Goal: Information Seeking & Learning: Learn about a topic

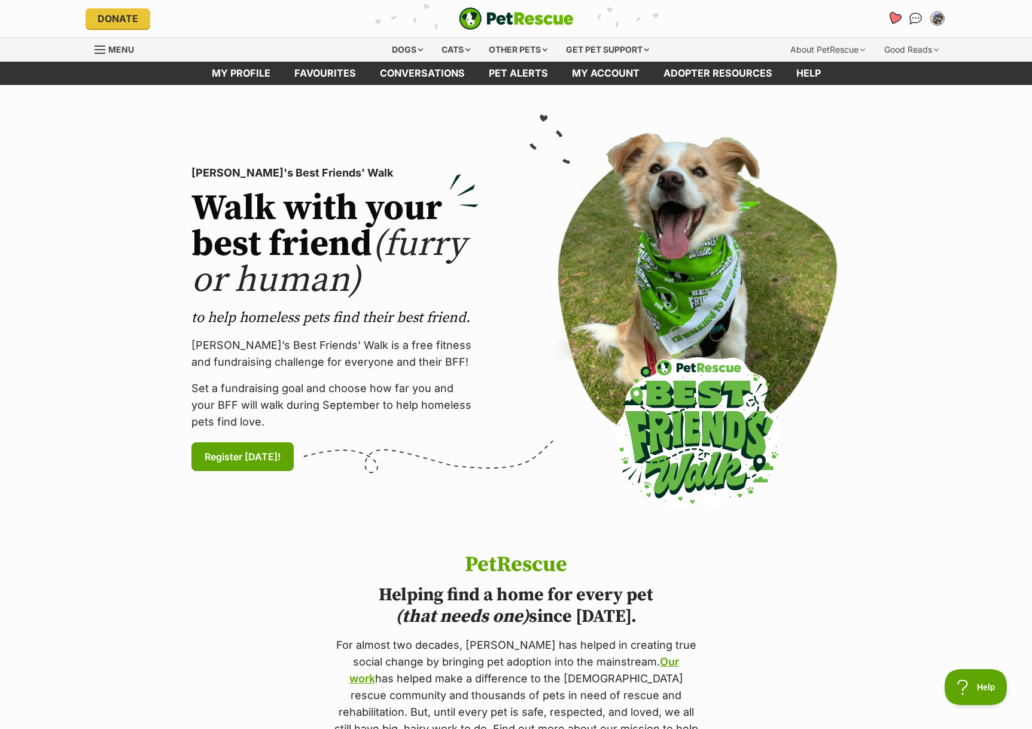
click at [891, 24] on icon "Favourites" at bounding box center [894, 19] width 16 height 16
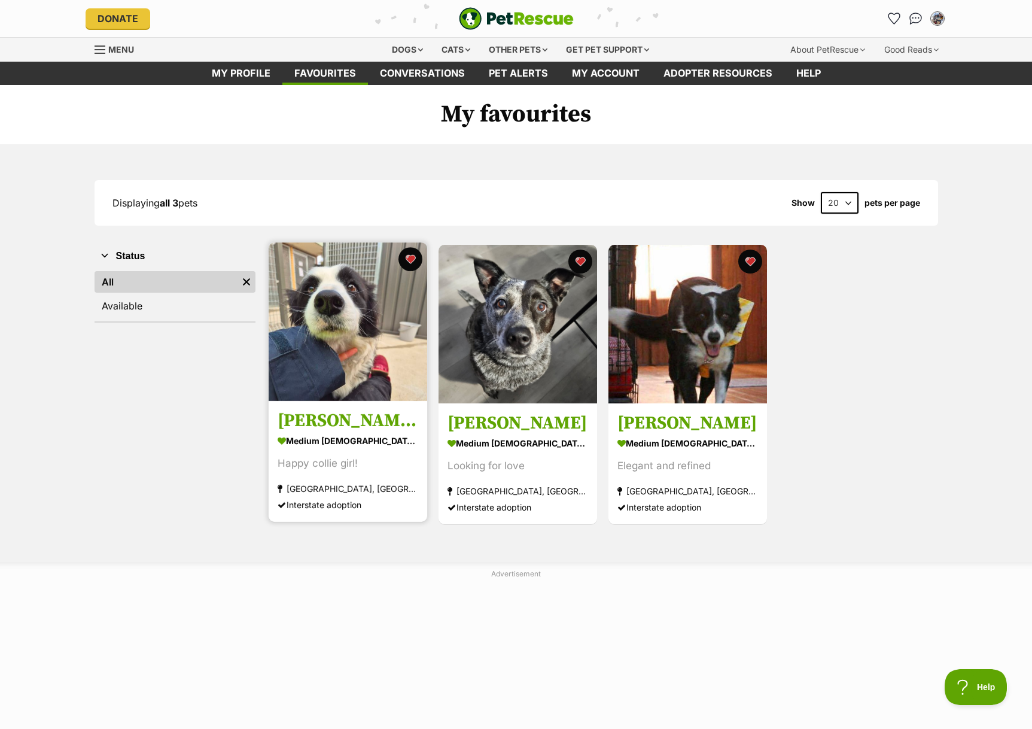
click at [364, 356] on img at bounding box center [348, 321] width 159 height 159
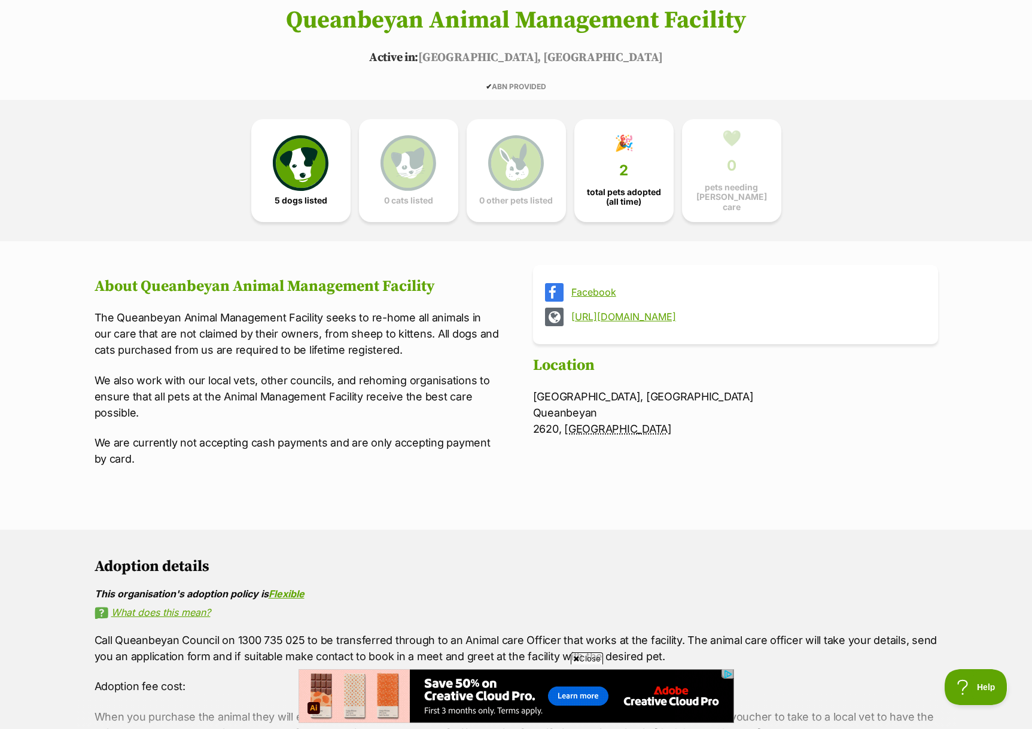
scroll to position [215, 0]
click at [625, 176] on link "🎉 2 total pets adopted (all time)" at bounding box center [623, 167] width 99 height 103
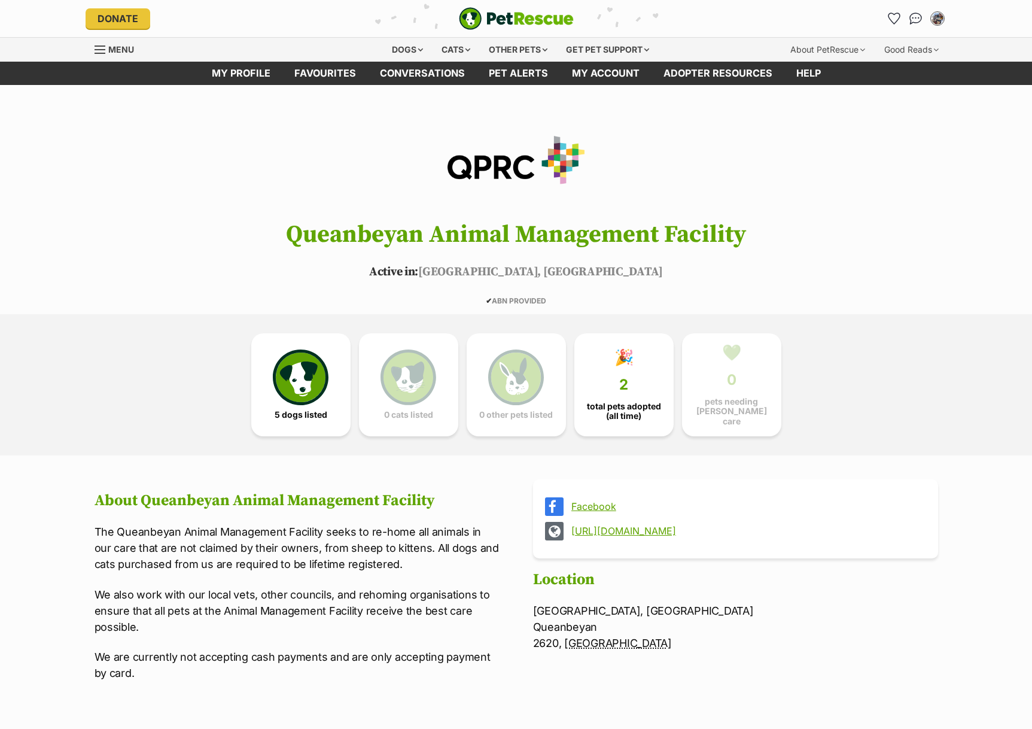
scroll to position [215, 0]
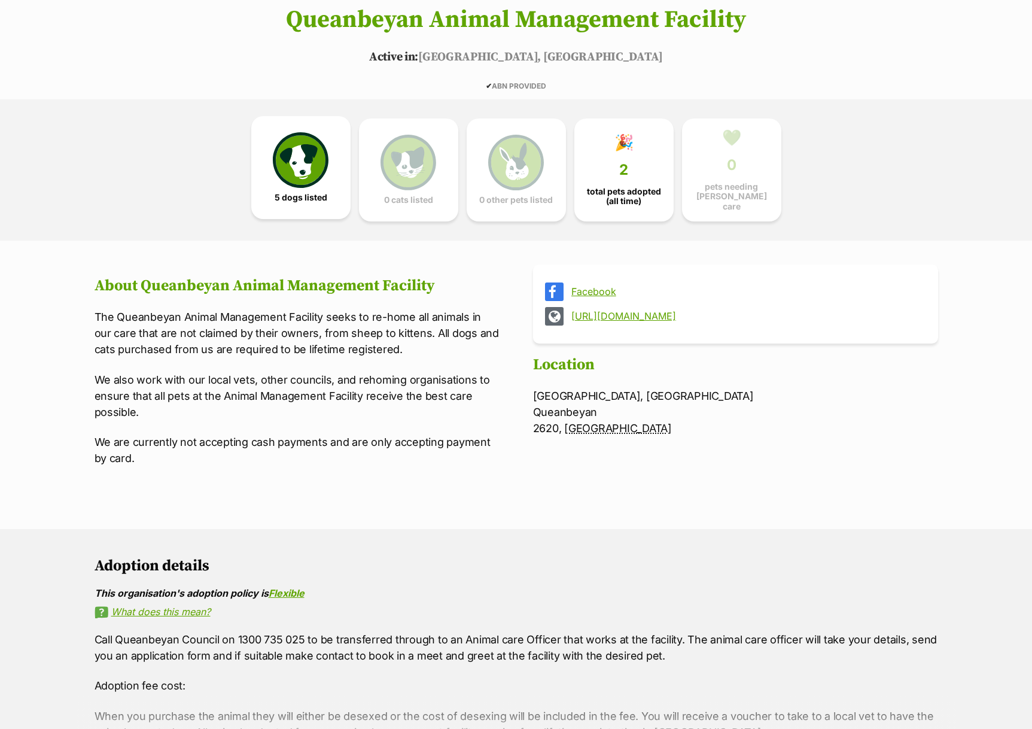
click at [332, 156] on link "5 dogs listed" at bounding box center [300, 167] width 99 height 103
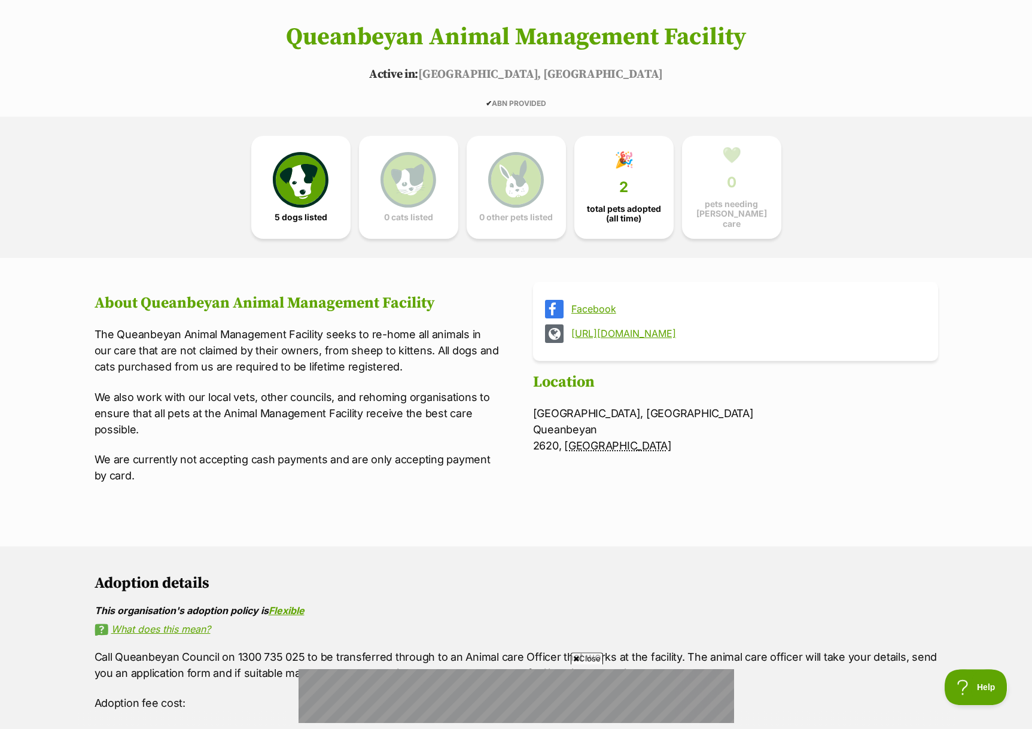
scroll to position [194, 0]
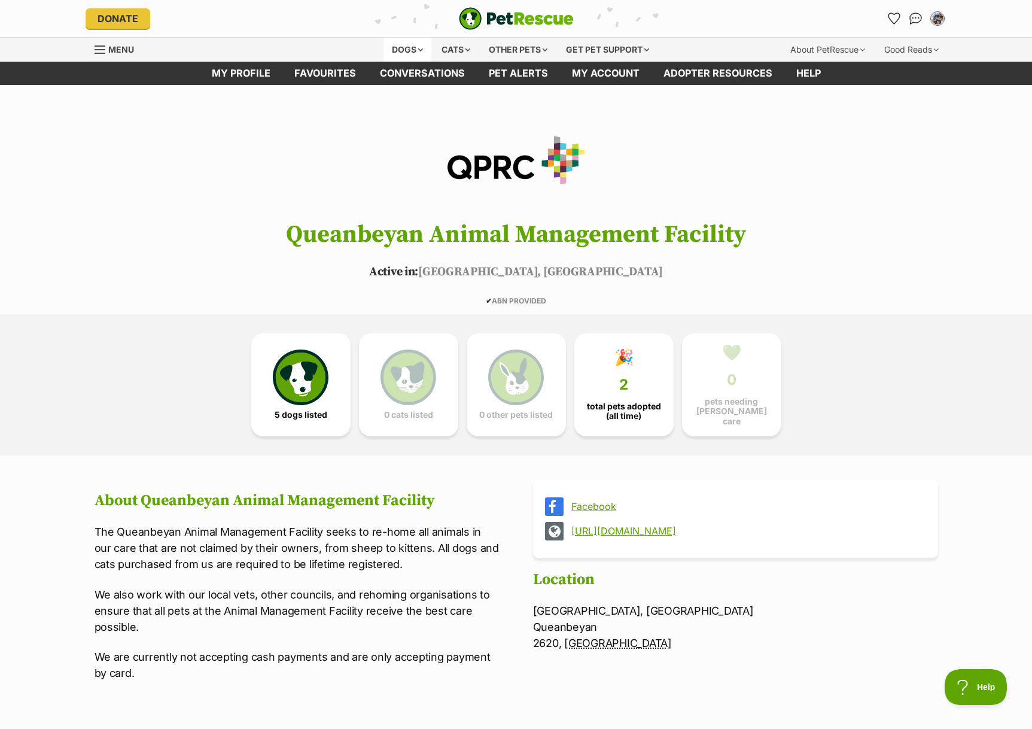
click at [396, 53] on div "Dogs" at bounding box center [408, 50] width 48 height 24
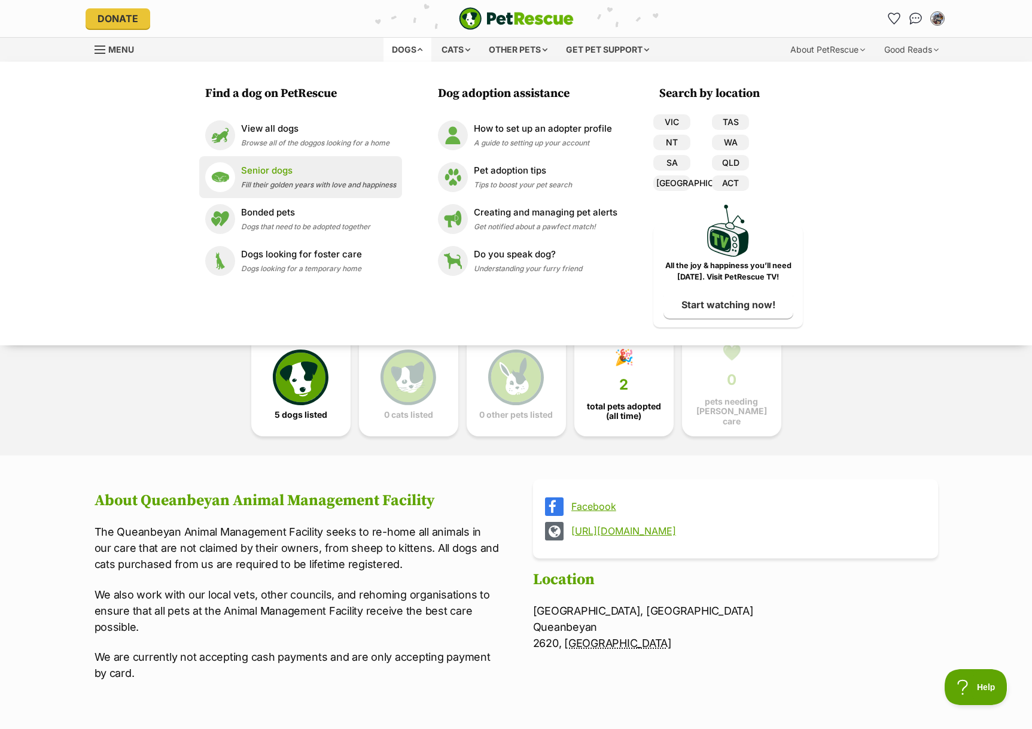
click at [270, 175] on p "Senior dogs" at bounding box center [318, 171] width 155 height 14
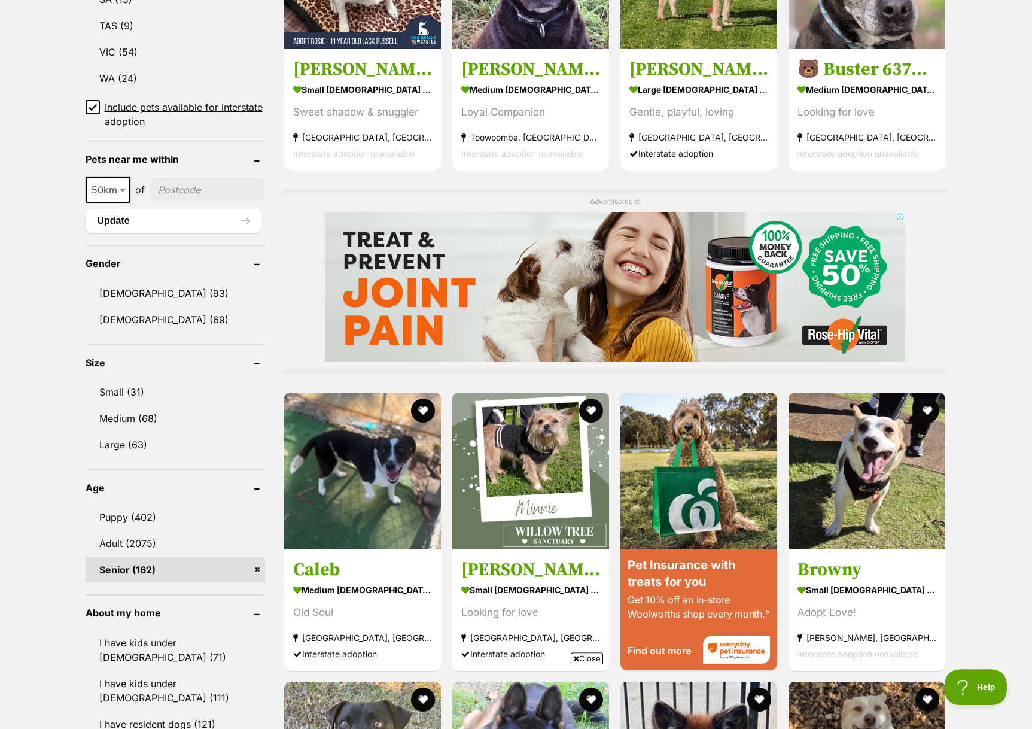
click at [190, 193] on input"] "postcode" at bounding box center [207, 189] width 115 height 23
type input"] "2615"
click at [133, 224] on button "Update" at bounding box center [174, 221] width 177 height 24
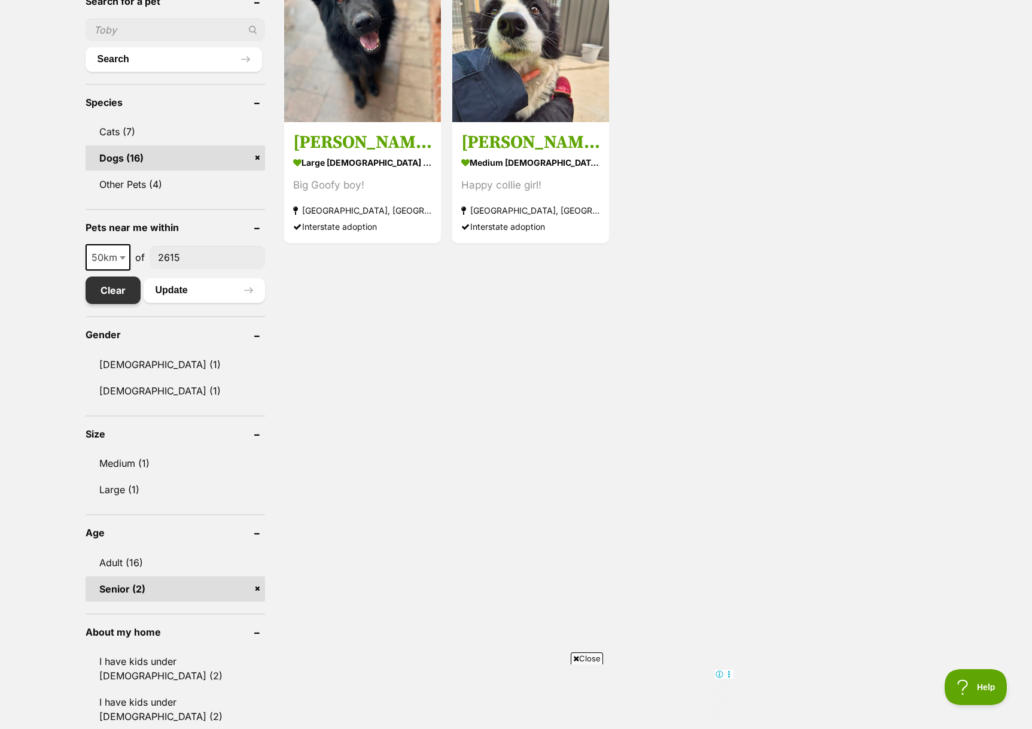
scroll to position [434, 0]
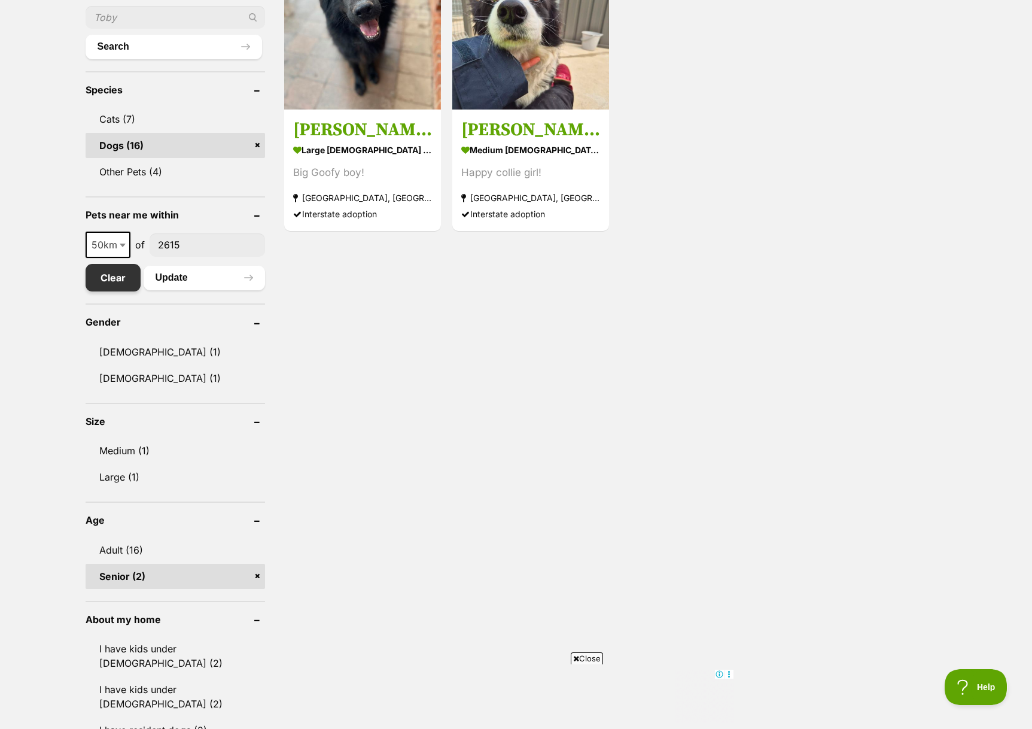
click at [113, 282] on link "Clear" at bounding box center [113, 278] width 55 height 28
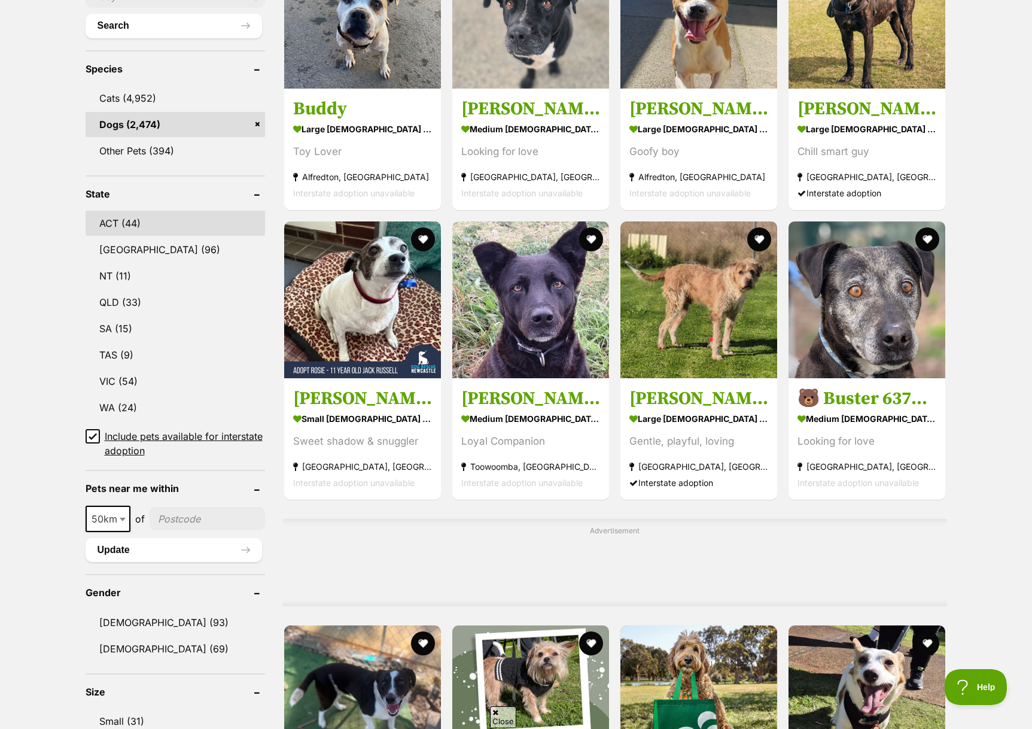
scroll to position [441, 0]
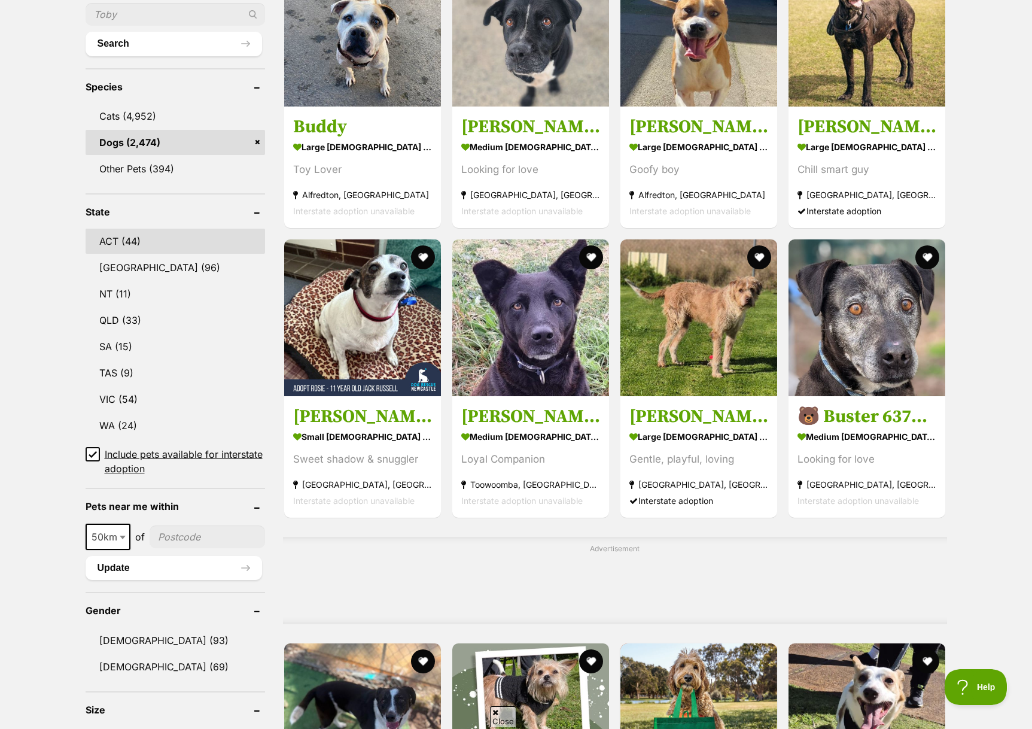
click at [149, 242] on link "ACT (44)" at bounding box center [175, 241] width 179 height 25
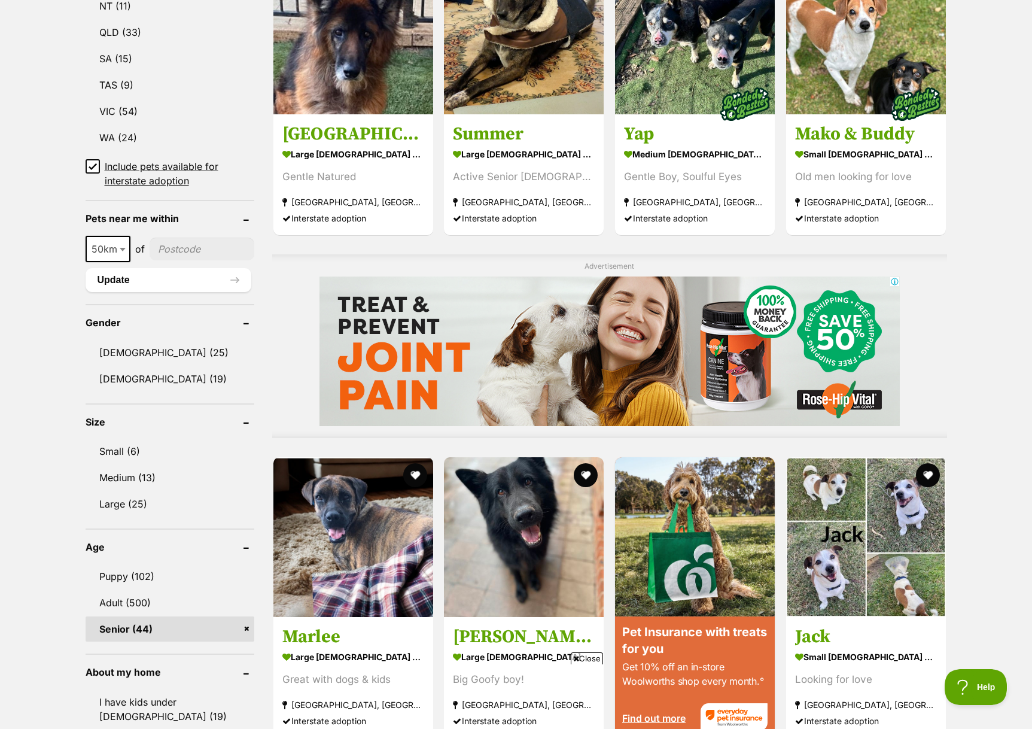
scroll to position [731, 0]
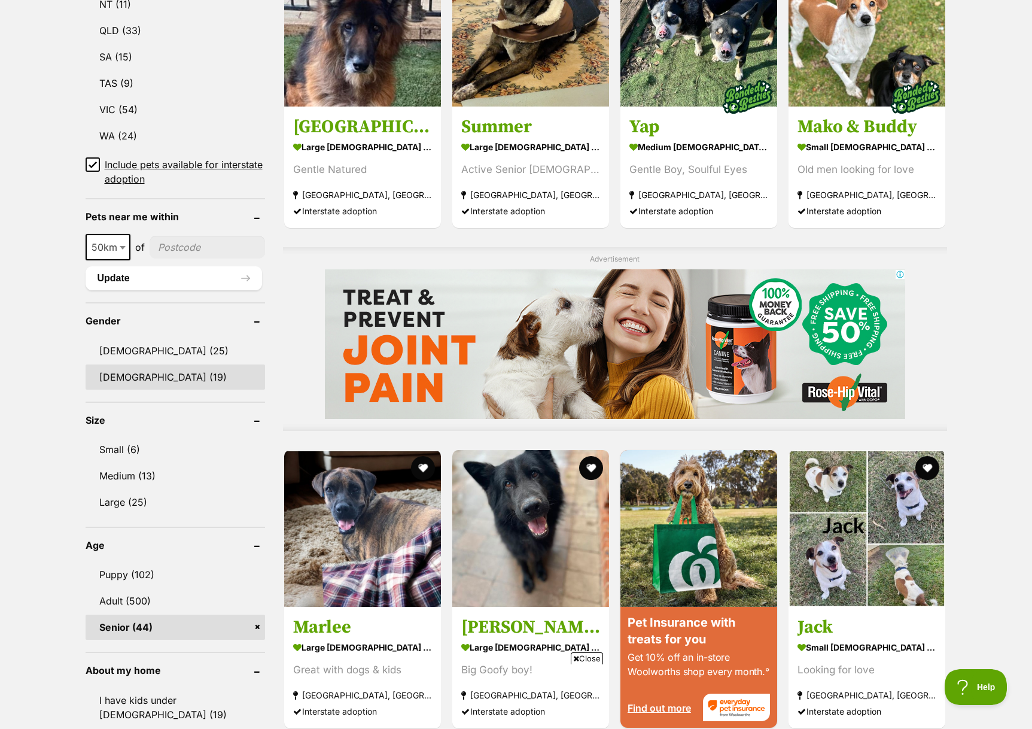
click at [182, 371] on link "[DEMOGRAPHIC_DATA] (19)" at bounding box center [175, 376] width 179 height 25
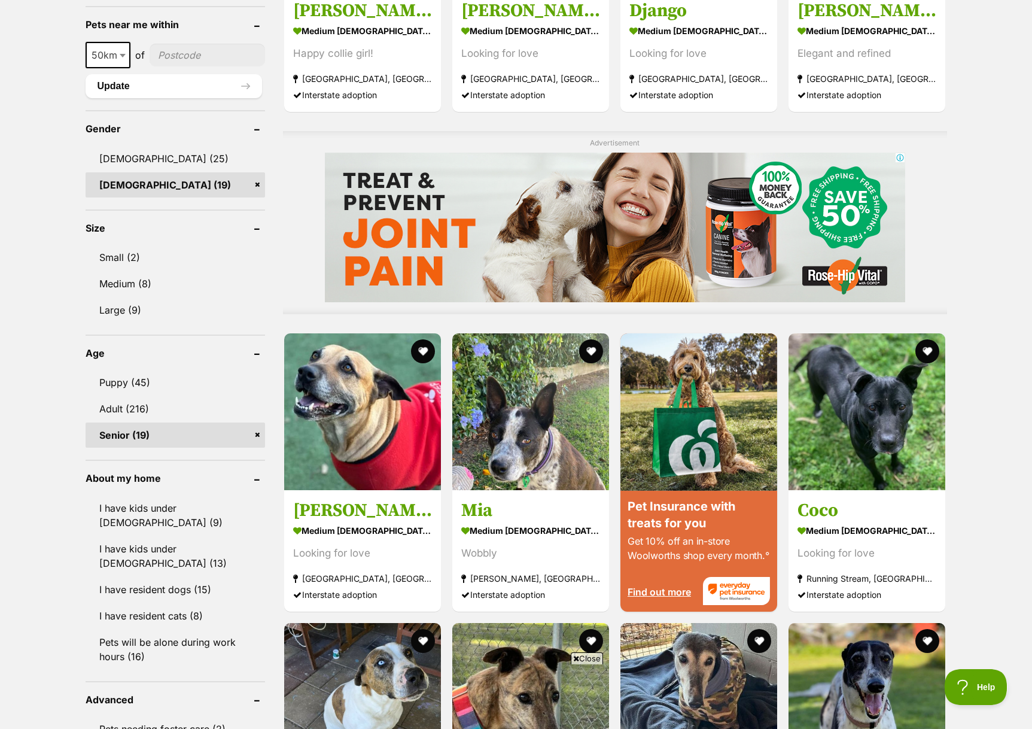
scroll to position [805, 0]
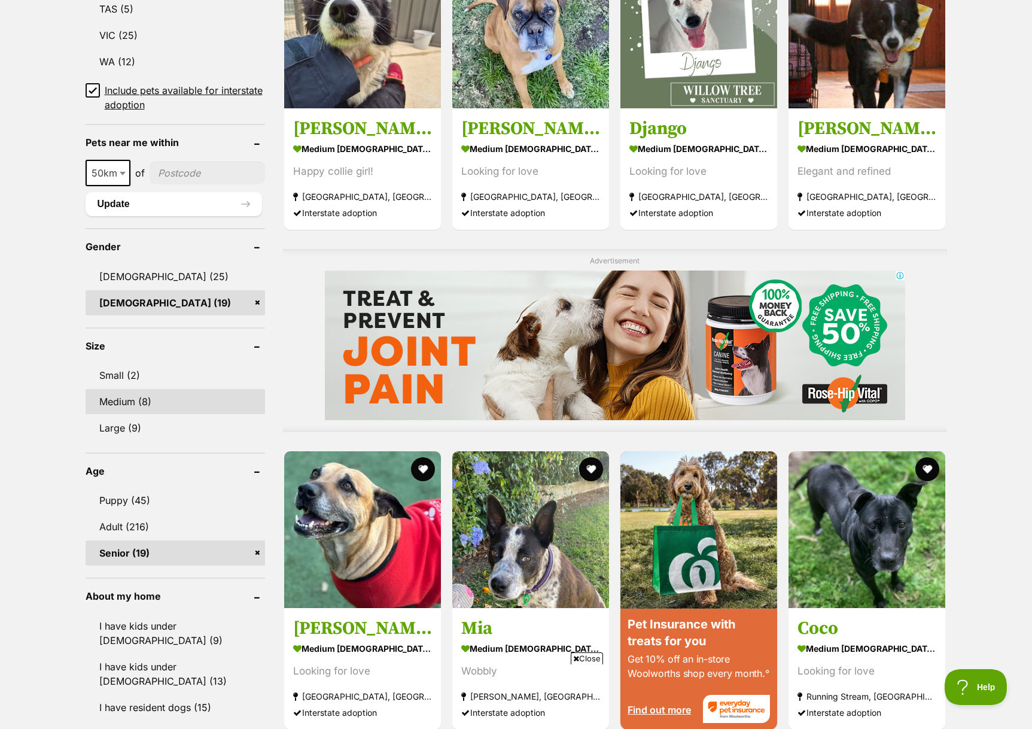
click at [142, 408] on link "Medium (8)" at bounding box center [175, 401] width 179 height 25
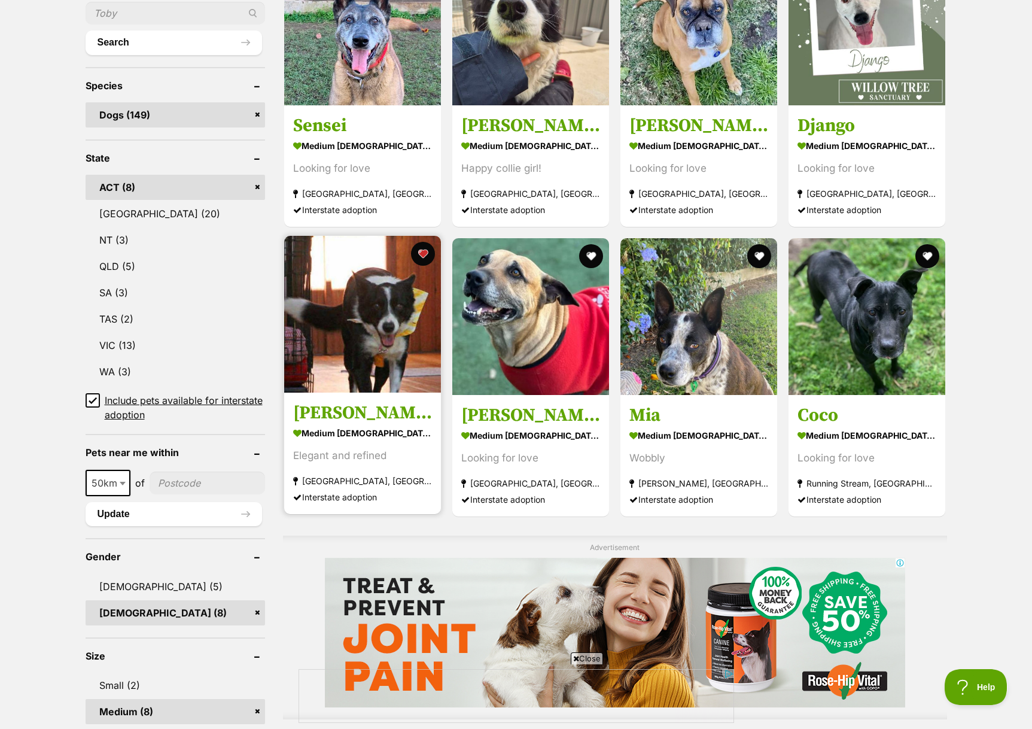
scroll to position [446, 0]
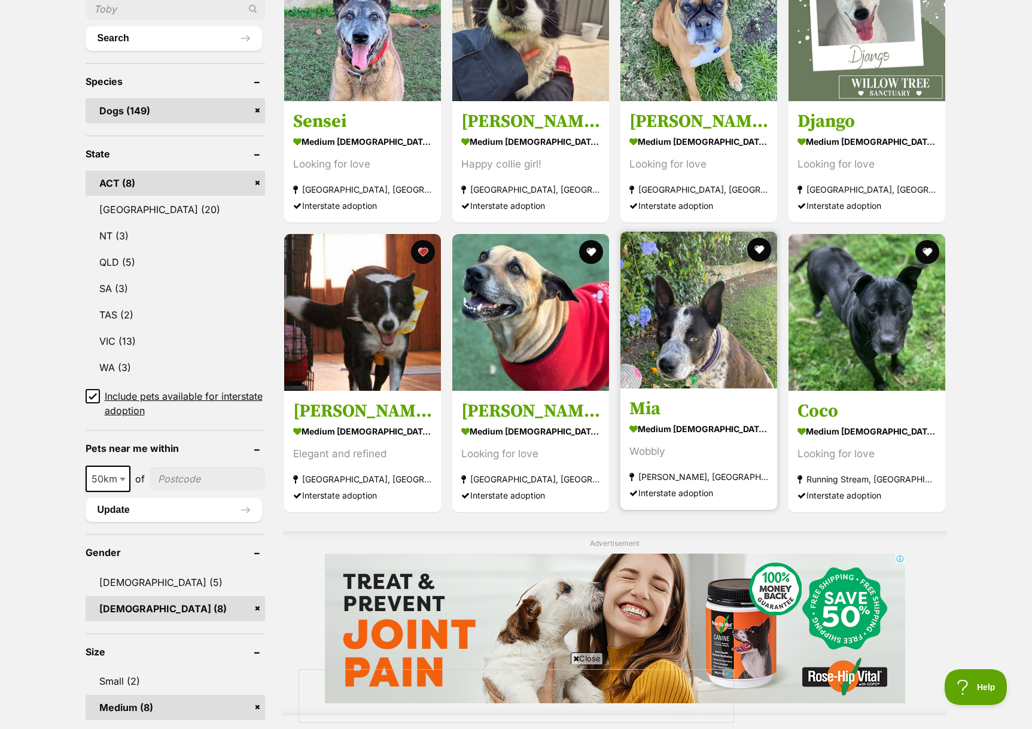
click at [691, 343] on img at bounding box center [698, 310] width 157 height 157
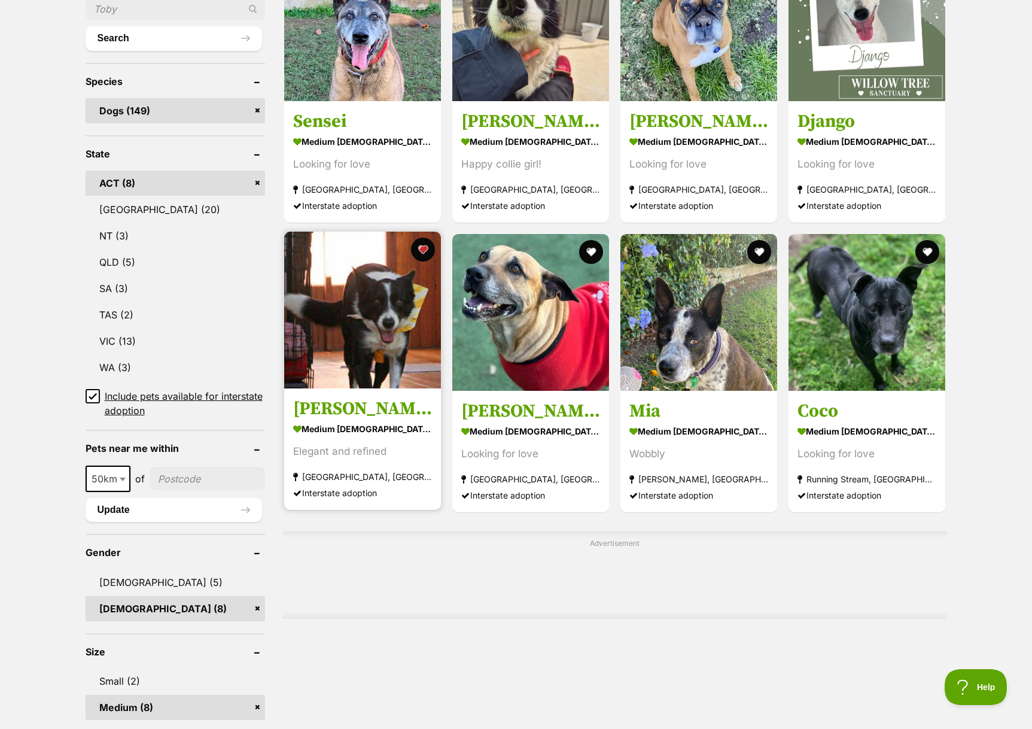
click at [363, 340] on img at bounding box center [362, 310] width 157 height 157
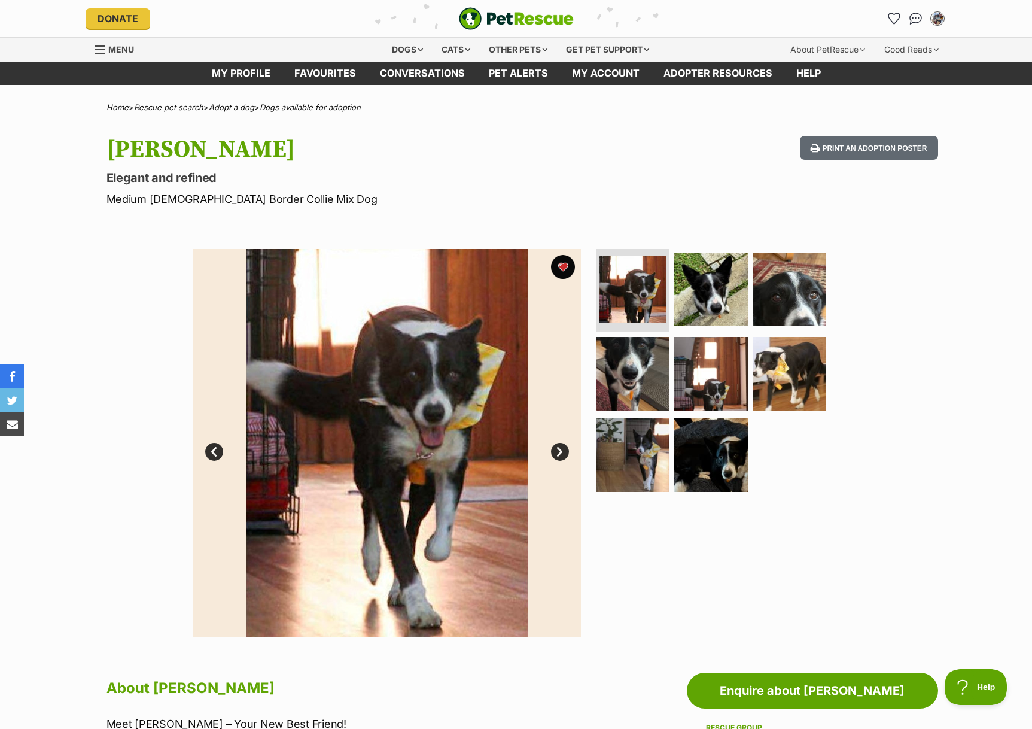
click at [562, 457] on link "Next" at bounding box center [560, 452] width 18 height 18
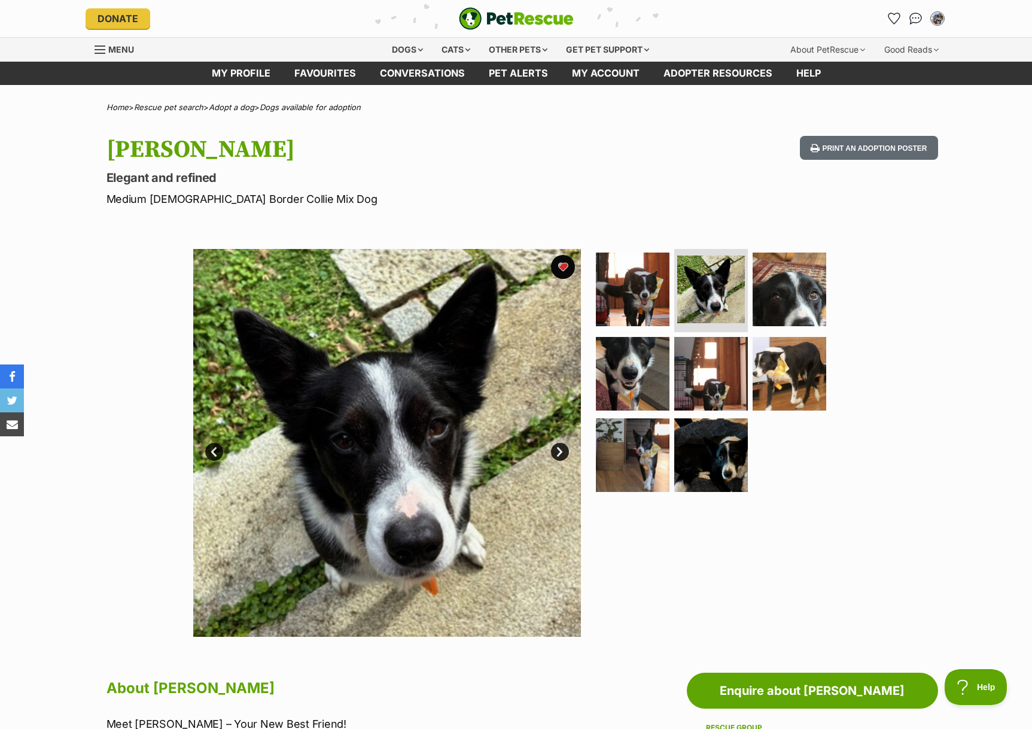
click at [562, 457] on link "Next" at bounding box center [560, 452] width 18 height 18
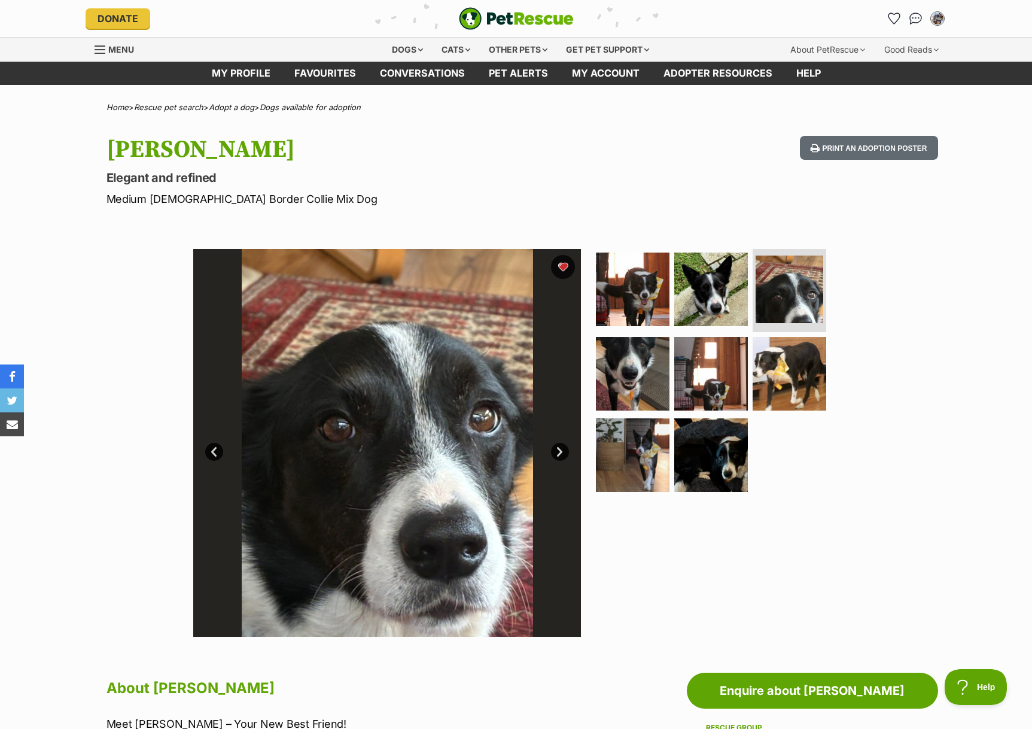
click at [562, 457] on link "Next" at bounding box center [560, 452] width 18 height 18
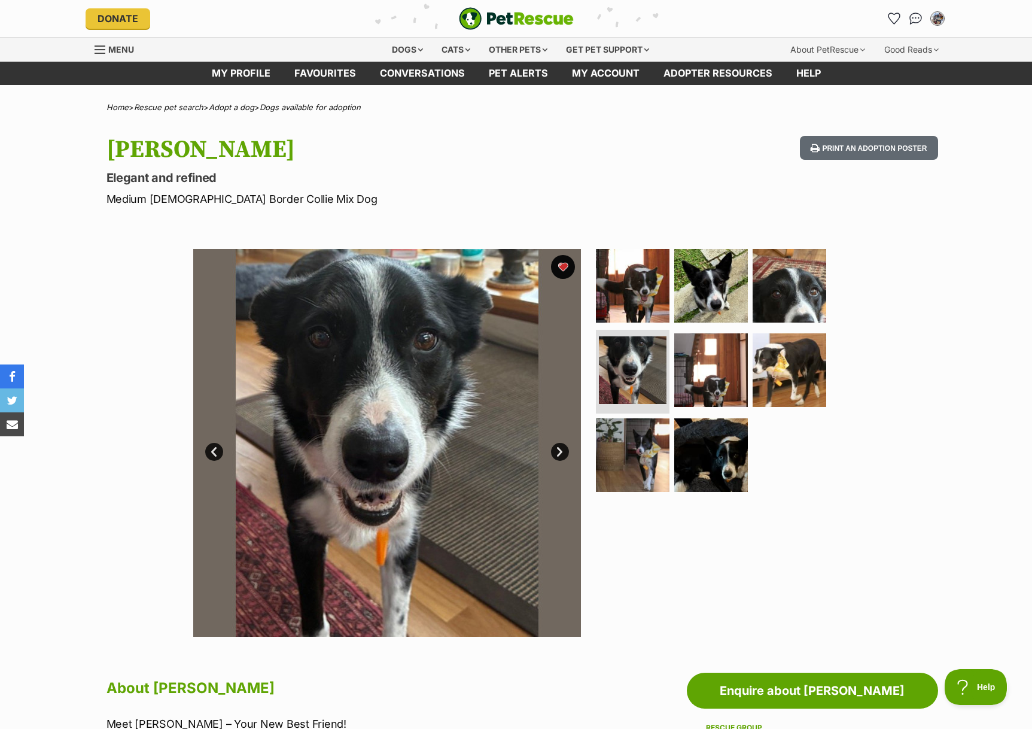
click at [562, 457] on link "Next" at bounding box center [560, 452] width 18 height 18
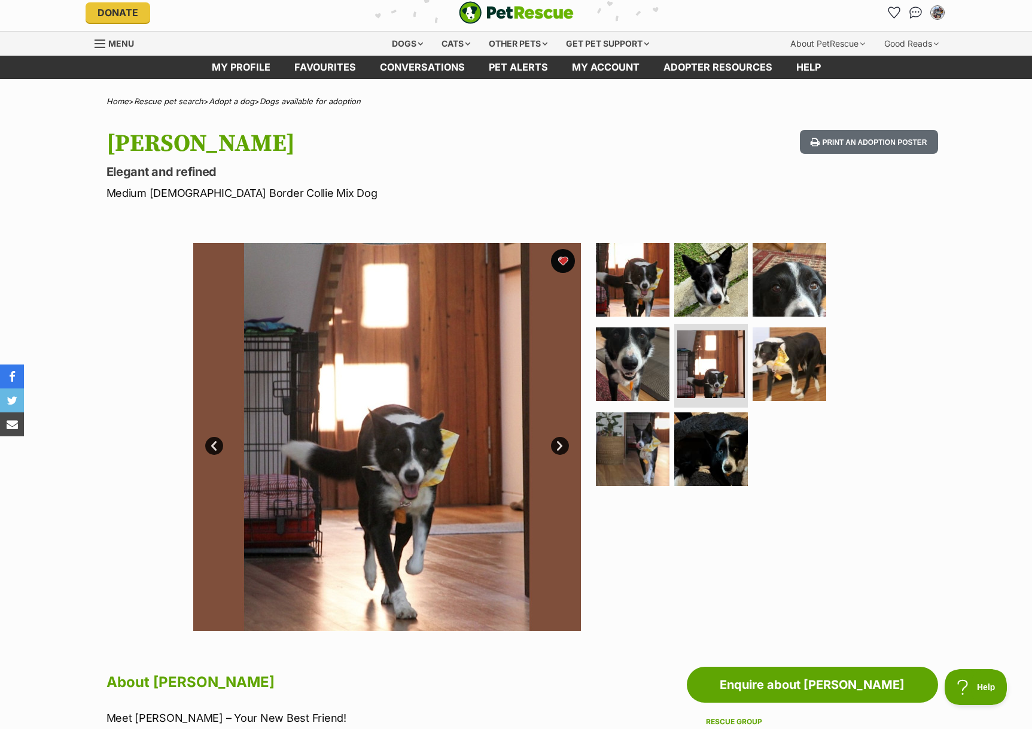
click at [562, 455] on link "Next" at bounding box center [560, 446] width 18 height 18
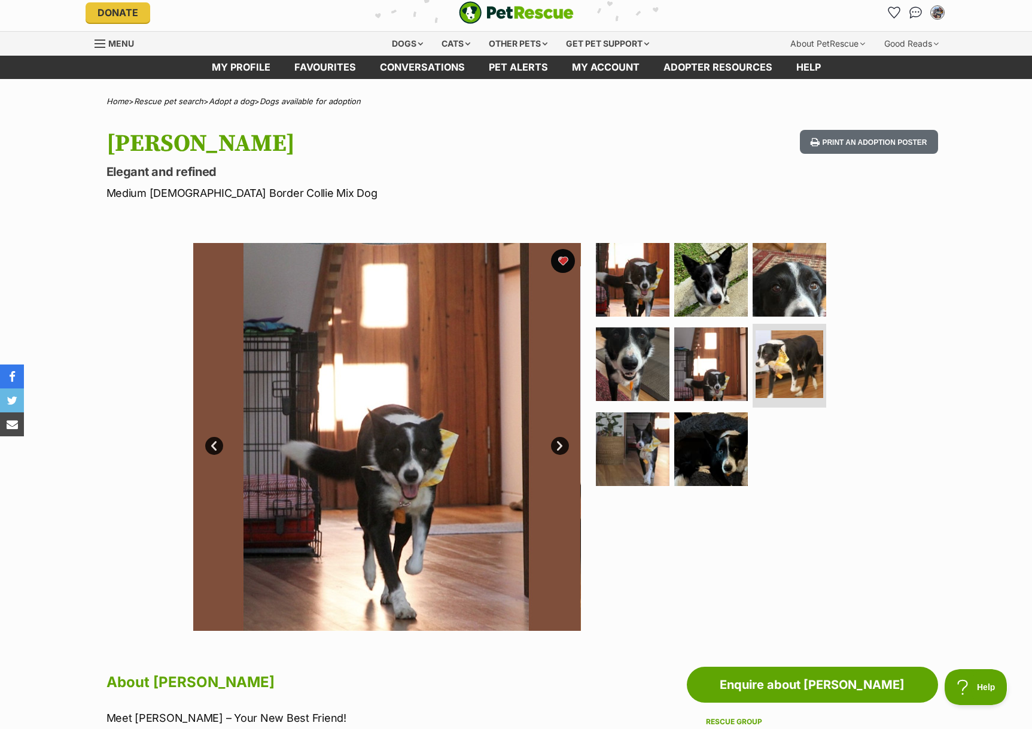
scroll to position [10, 0]
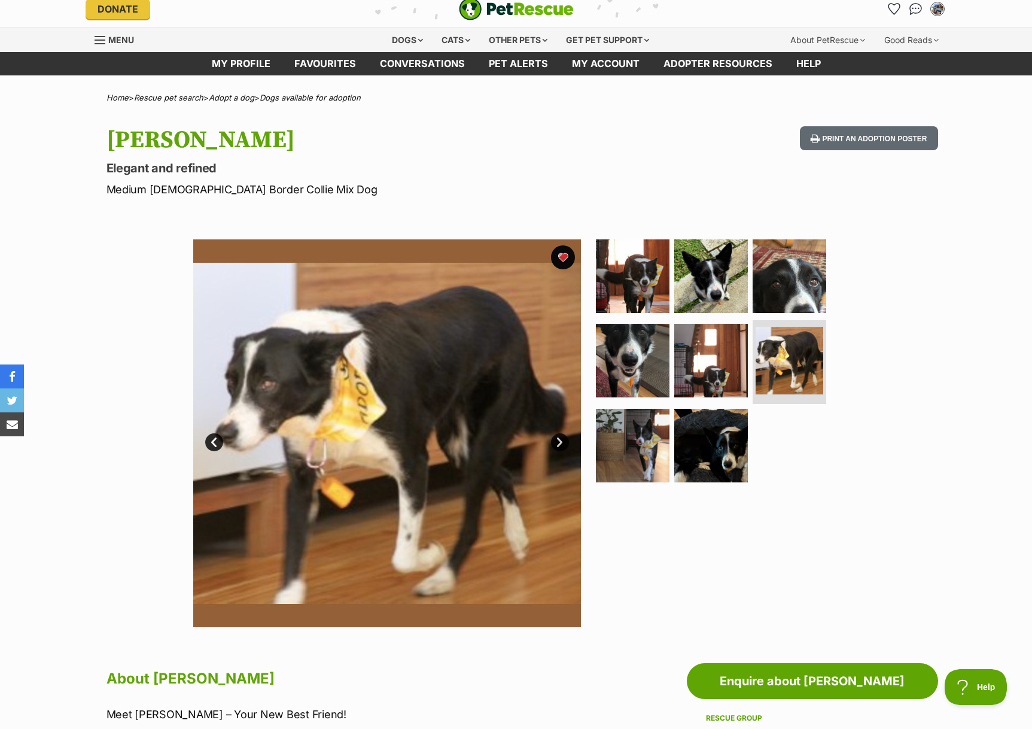
click at [562, 457] on img at bounding box center [387, 433] width 388 height 388
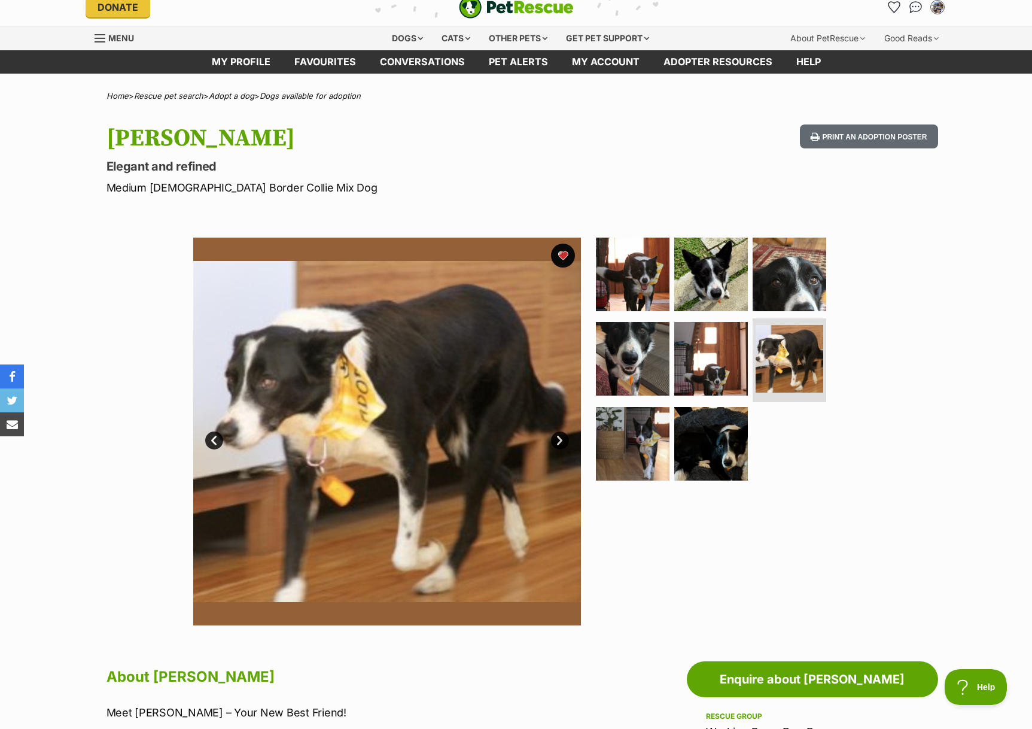
click at [559, 446] on link "Next" at bounding box center [560, 440] width 18 height 18
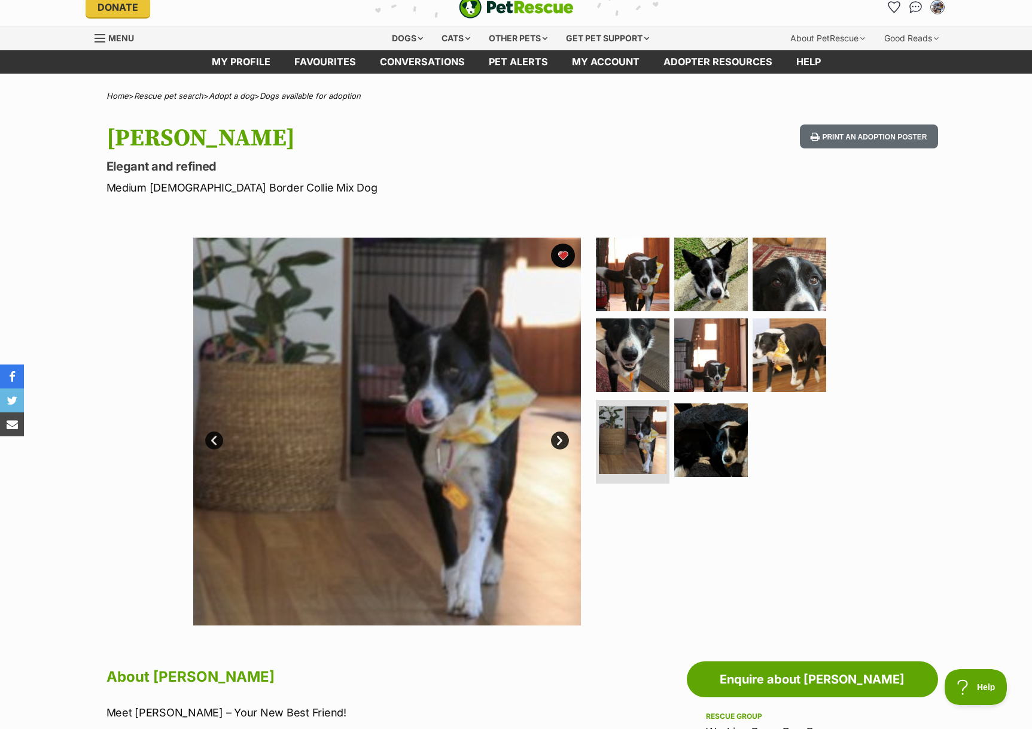
click at [559, 446] on link "Next" at bounding box center [560, 440] width 18 height 18
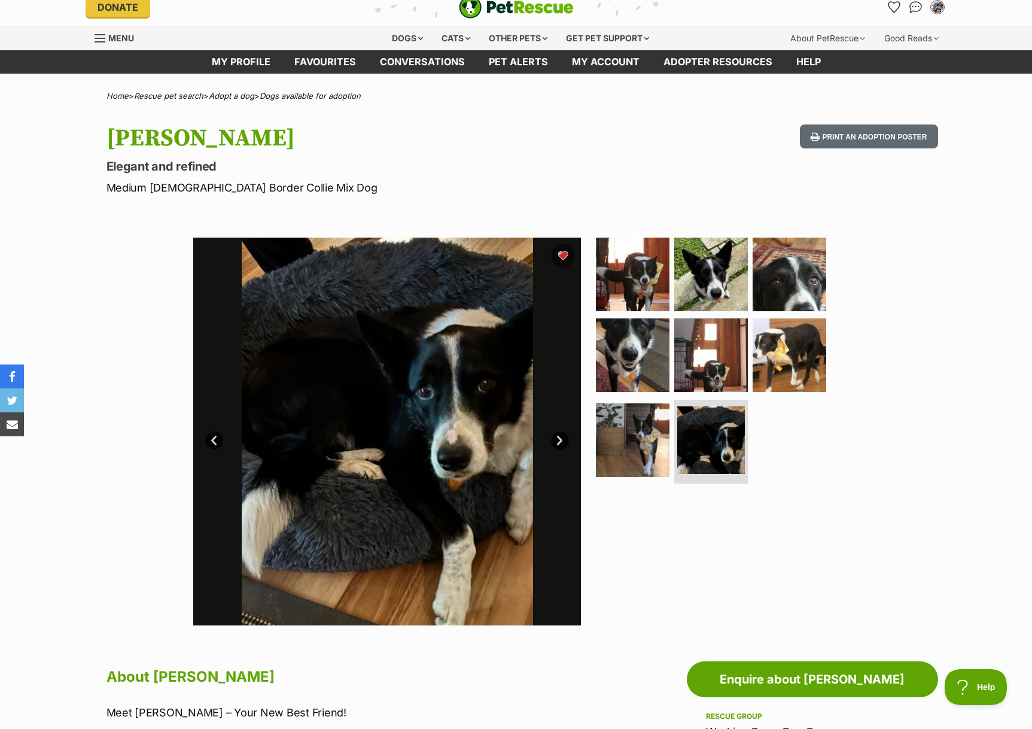
click at [559, 446] on link "Next" at bounding box center [560, 440] width 18 height 18
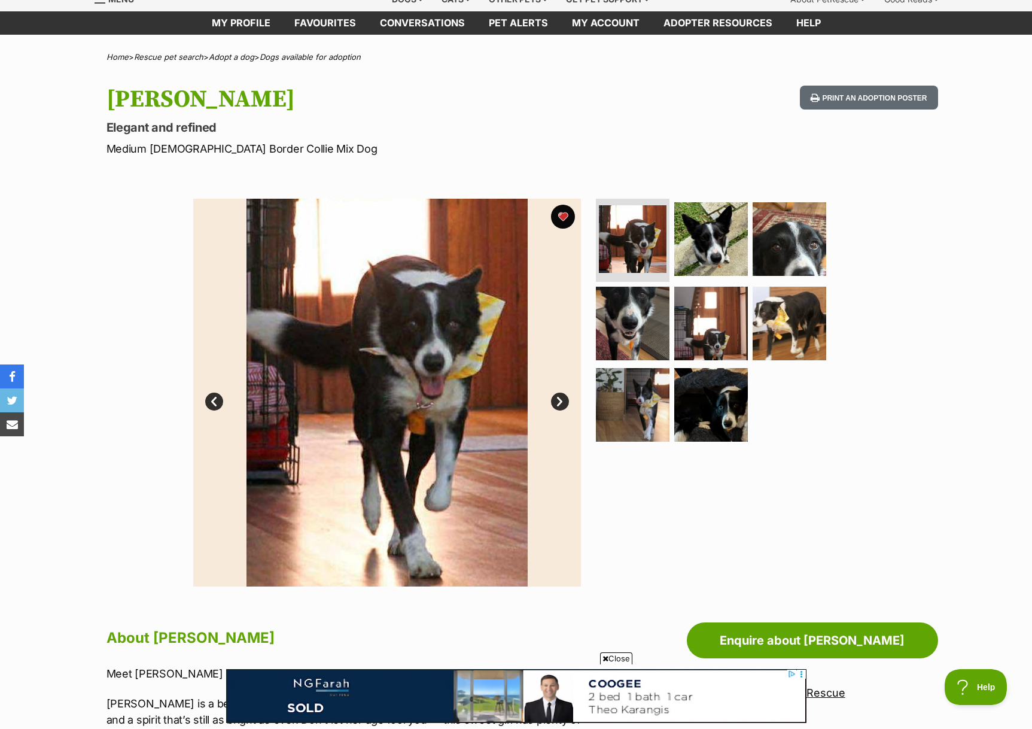
scroll to position [0, 0]
